Goal: Browse casually

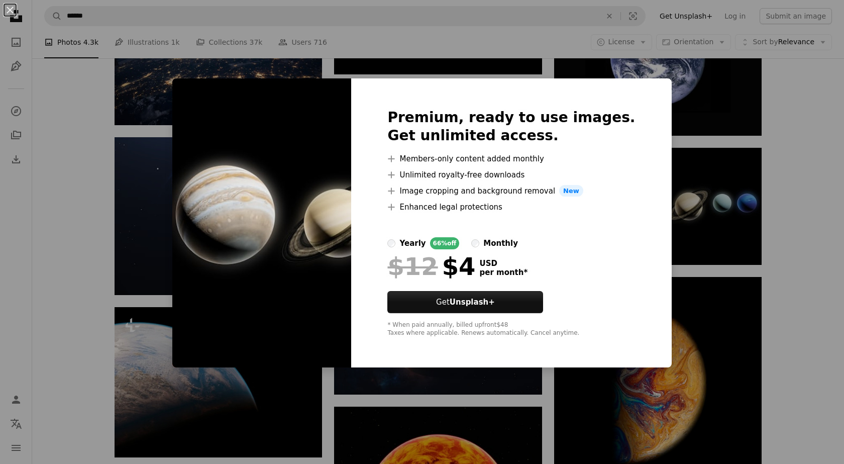
click at [701, 231] on div "An X shape Premium, ready to use images. Get unlimited access. A plus sign Memb…" at bounding box center [422, 232] width 844 height 464
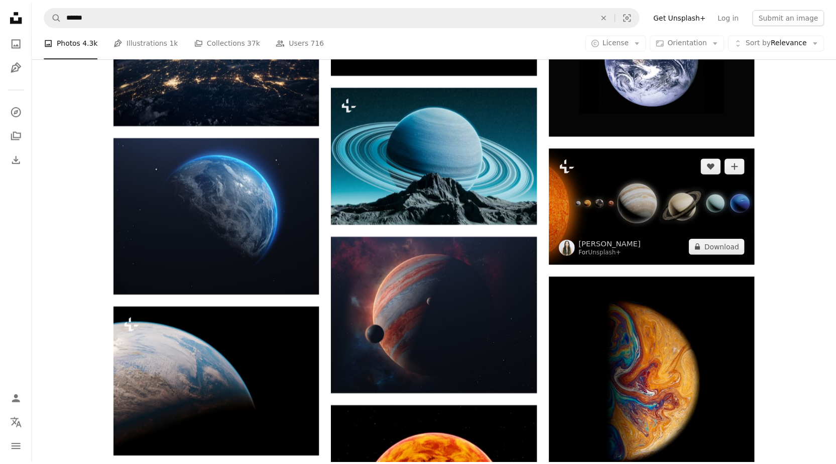
scroll to position [553, 0]
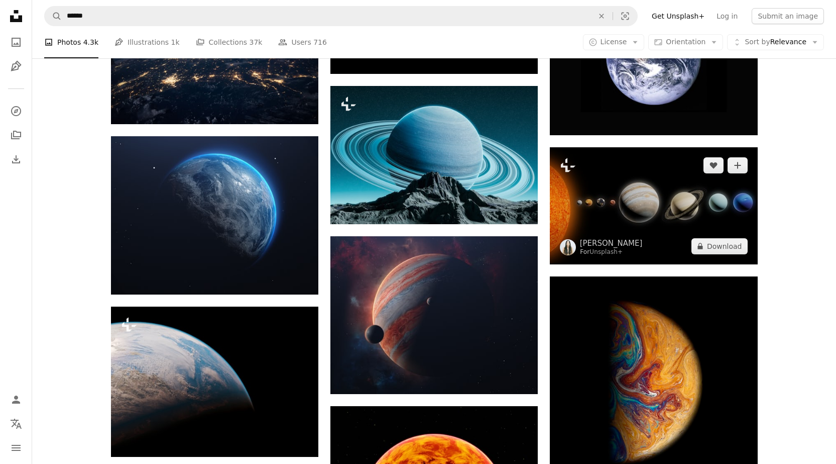
click at [667, 201] on img at bounding box center [653, 205] width 207 height 117
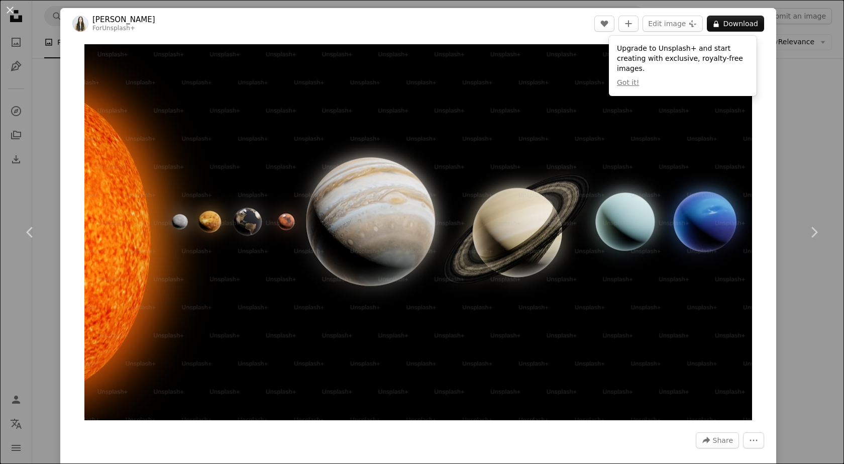
click at [40, 108] on div "An X shape Chevron left Chevron right [PERSON_NAME] For Unsplash+ A heart A plu…" at bounding box center [422, 232] width 844 height 464
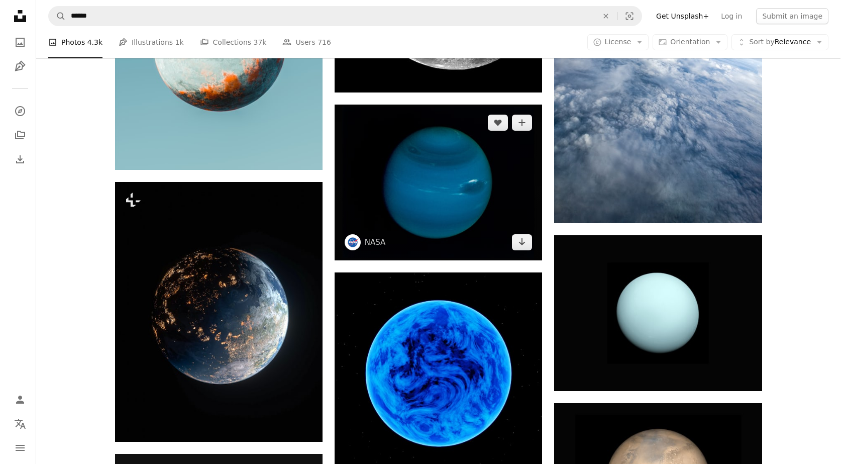
scroll to position [1658, 0]
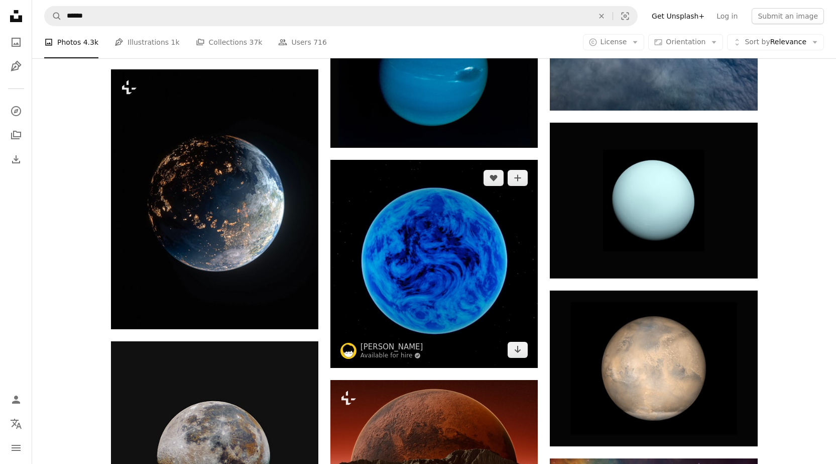
click at [419, 243] on img at bounding box center [434, 263] width 207 height 207
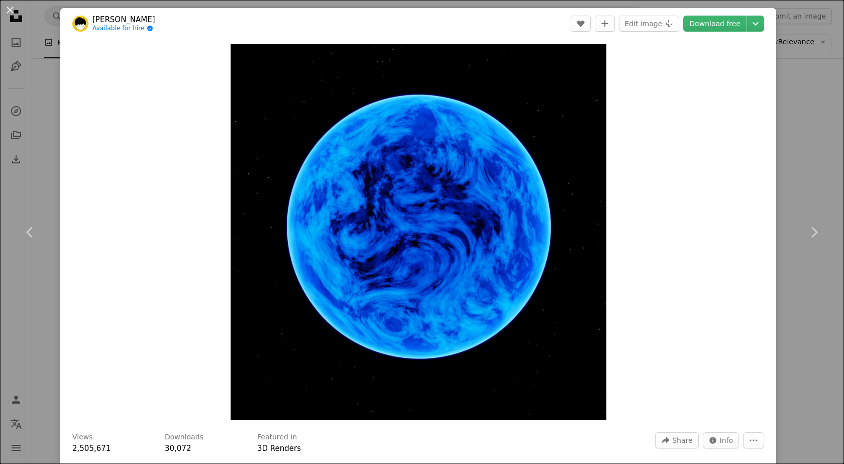
click at [813, 288] on div "An X shape Chevron left Chevron right [PERSON_NAME] Available for hire A checkm…" at bounding box center [422, 232] width 844 height 464
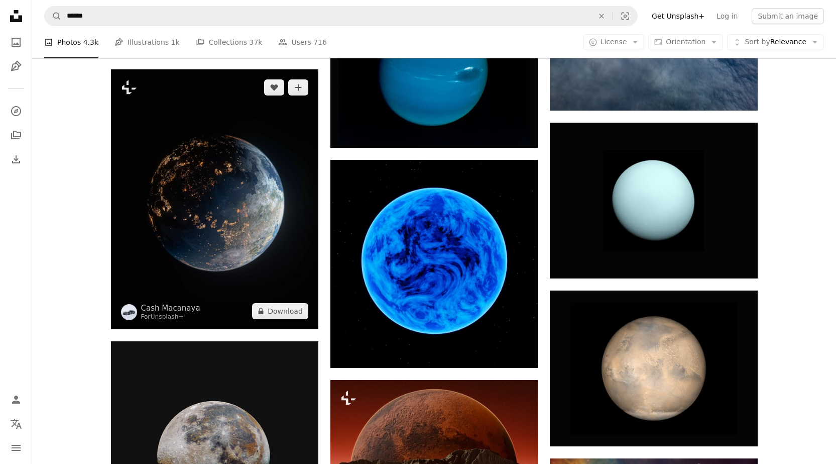
click at [280, 202] on img at bounding box center [214, 199] width 207 height 260
